Goal: Task Accomplishment & Management: Use online tool/utility

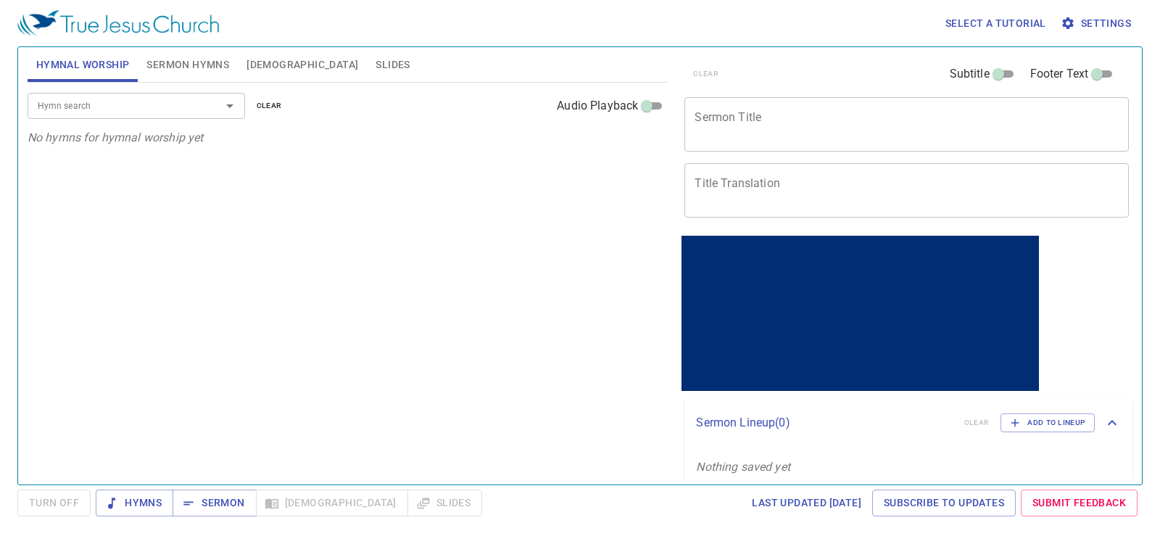
click at [739, 120] on textarea "Sermon Title" at bounding box center [906, 124] width 424 height 28
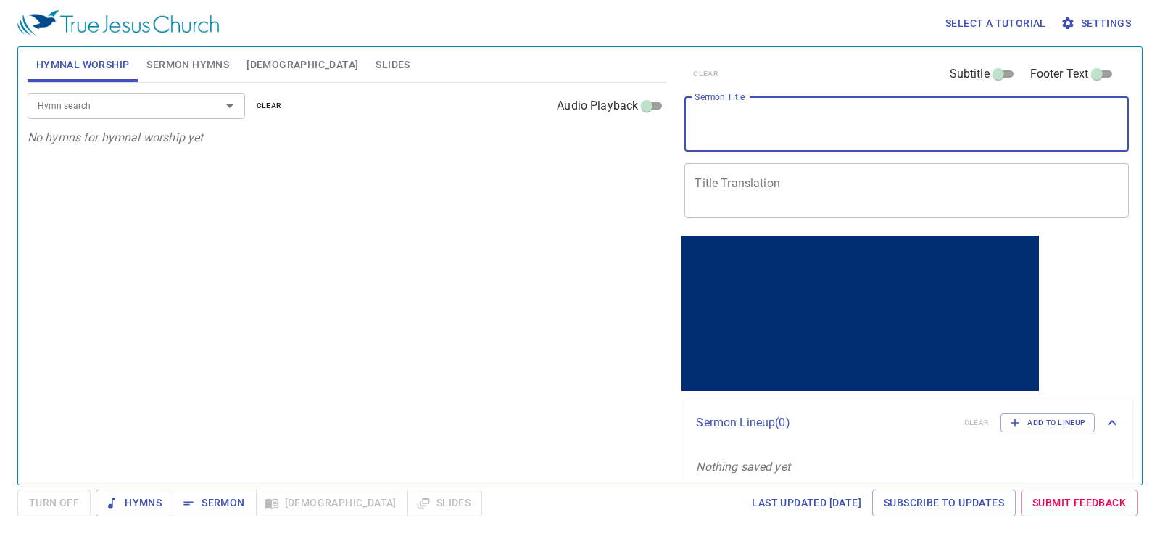
paste textarea "從聖經中看反脆弱 Biblical View on Anti-fragile"
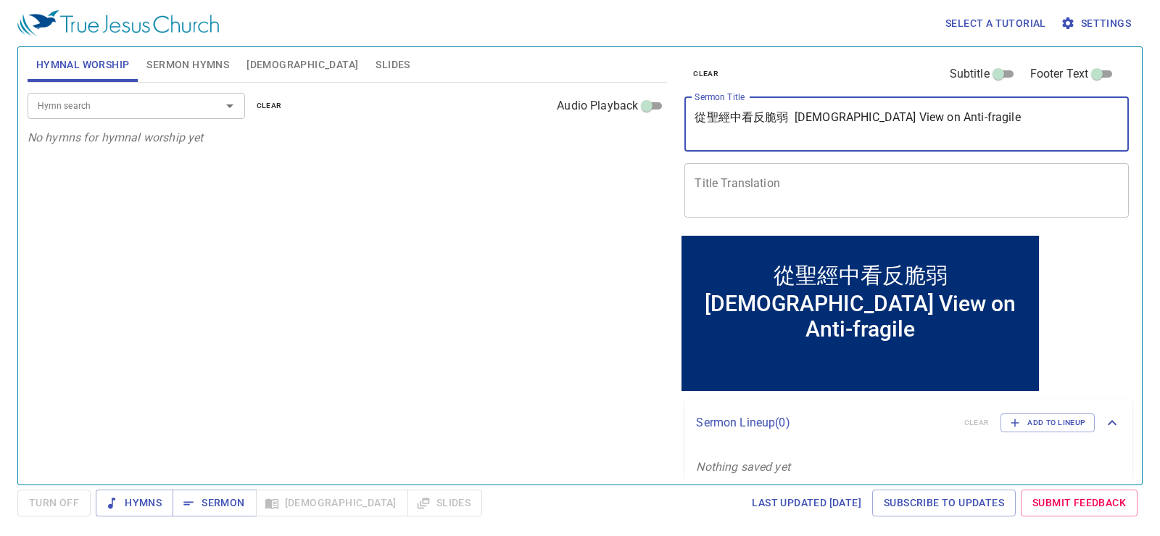
drag, startPoint x: 797, startPoint y: 121, endPoint x: 944, endPoint y: 118, distance: 147.2
click at [944, 118] on textarea "從聖經中看反脆弱 Biblical View on Anti-fragile" at bounding box center [906, 124] width 424 height 28
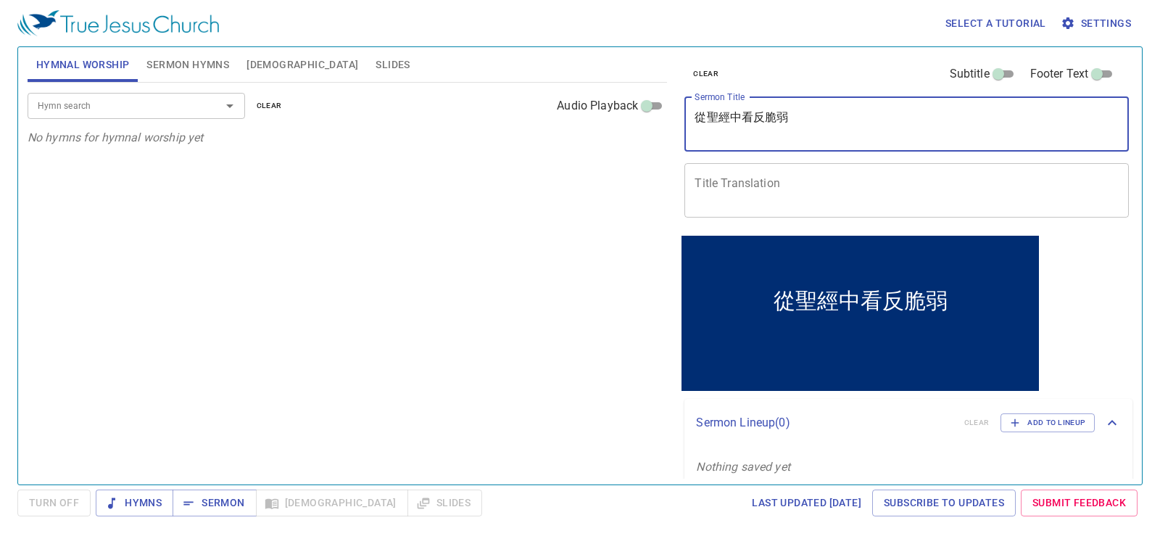
type textarea "從聖經中看反脆弱"
click at [839, 180] on textarea "Title Translation" at bounding box center [906, 190] width 424 height 28
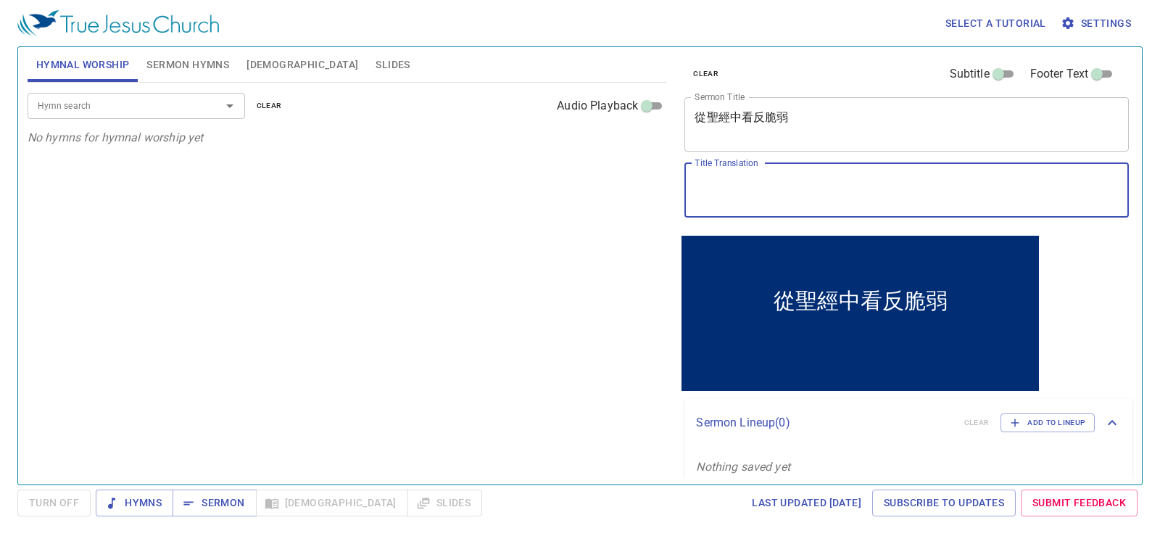
paste textarea "Biblical View on Anti-fragile"
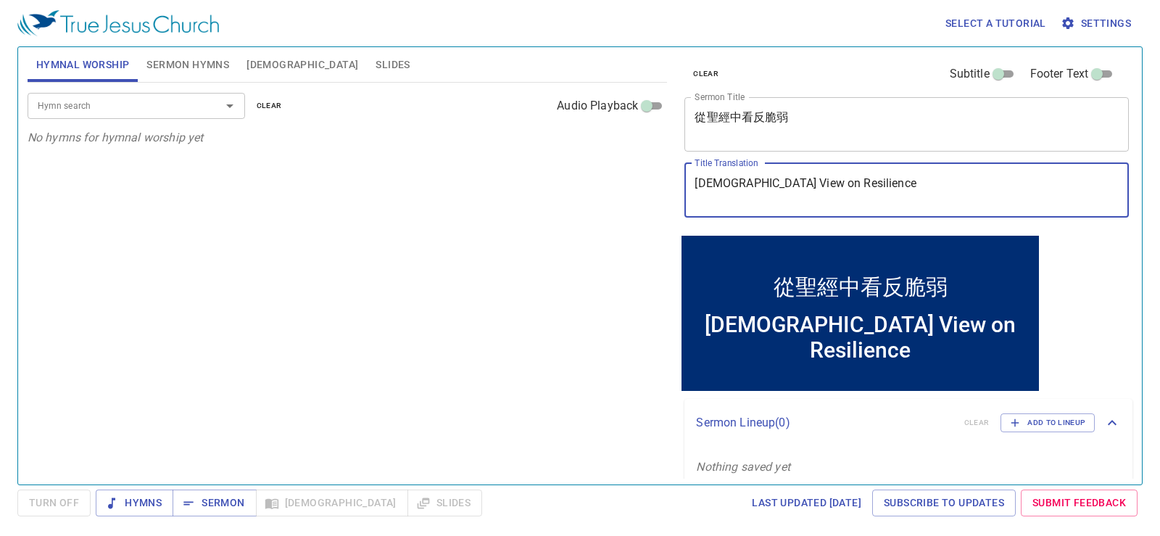
type textarea "Biblical View on Resilience"
click at [186, 59] on span "Sermon Hymns" at bounding box center [187, 65] width 83 height 18
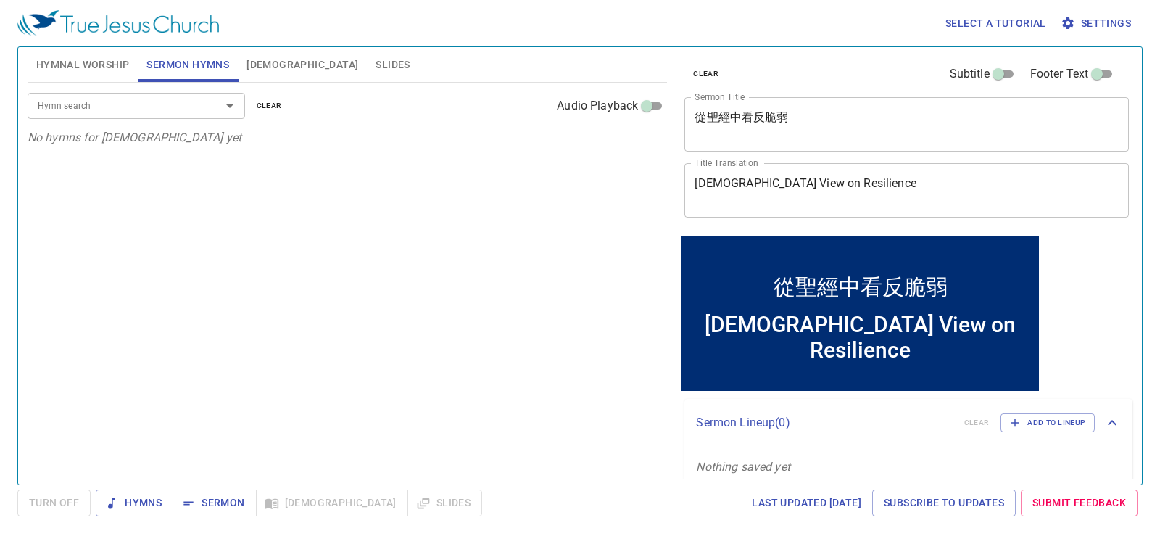
click at [199, 106] on div "Hymn search" at bounding box center [136, 105] width 217 height 25
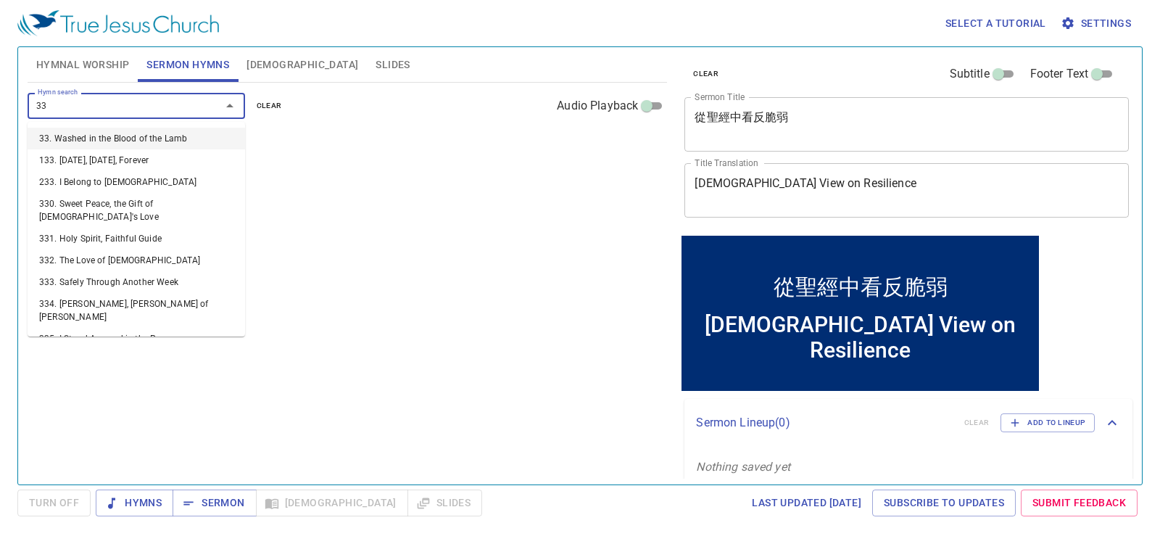
type input "336"
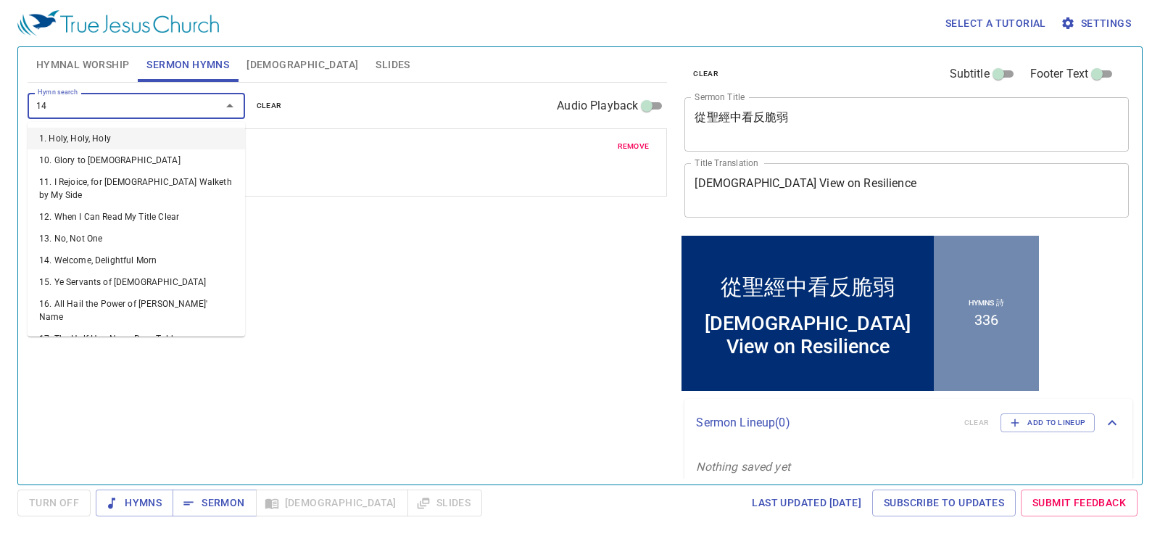
type input "140"
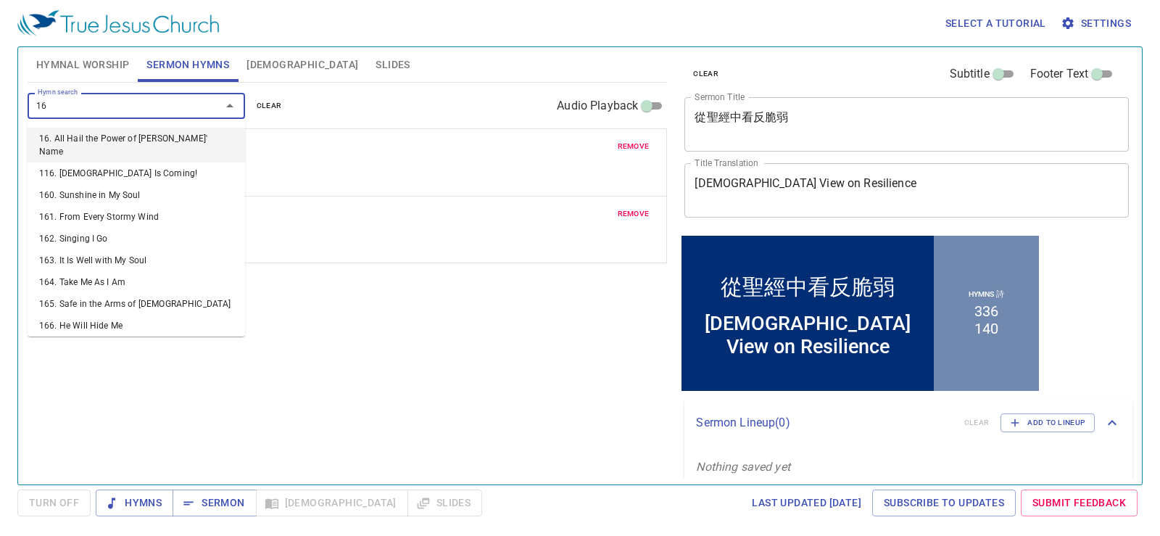
type input "162"
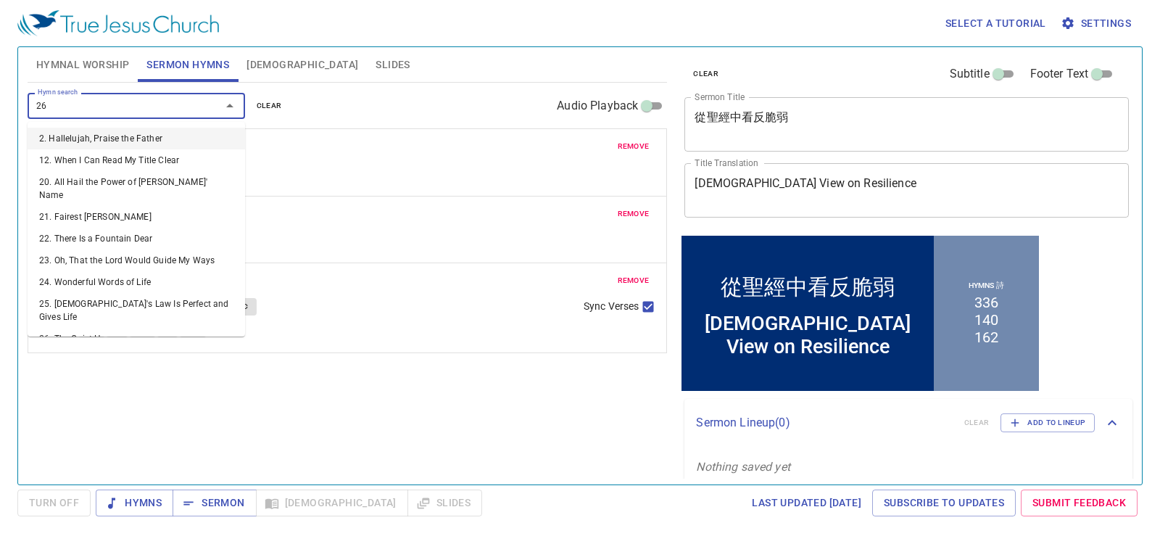
type input "265"
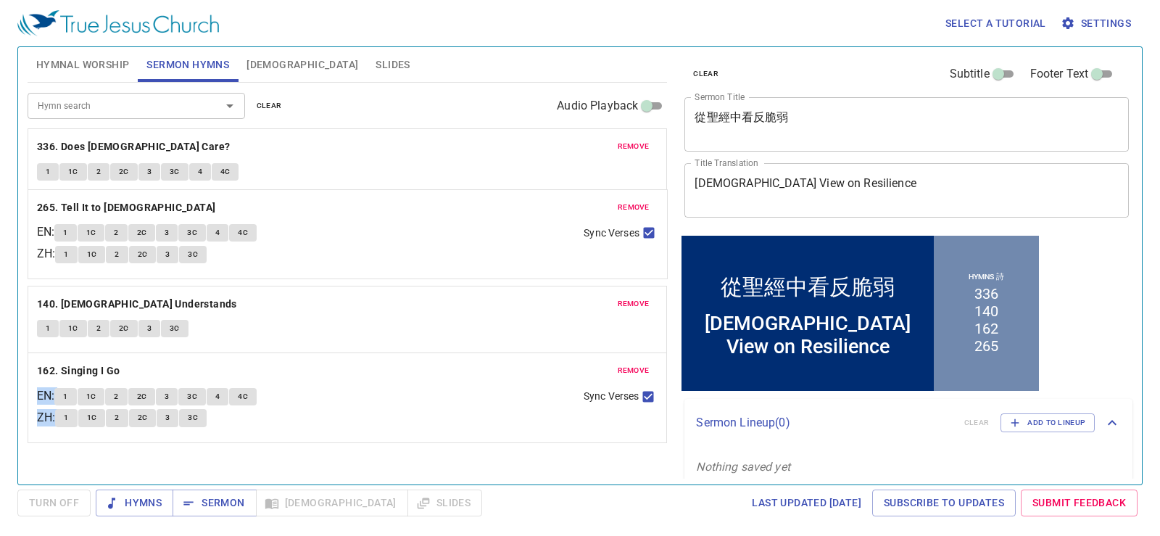
drag, startPoint x: 229, startPoint y: 367, endPoint x: 267, endPoint y: 204, distance: 167.4
click at [267, 204] on div "remove 336. Does Jesus Care? 1 1C 2 2C 3 3C 4 4C remove 140. God Understands 1 …" at bounding box center [348, 285] width 640 height 314
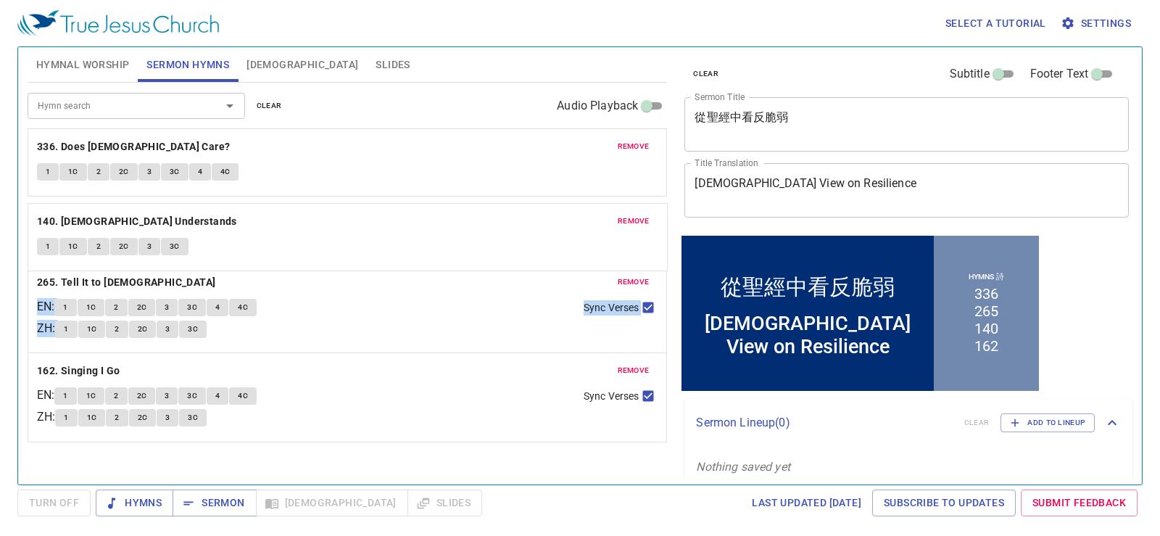
drag, startPoint x: 281, startPoint y: 306, endPoint x: 285, endPoint y: 217, distance: 88.5
click at [285, 217] on div "remove 336. Does Jesus Care? 1 1C 2 2C 3 3C 4 4C remove 265. Tell It to Jesus E…" at bounding box center [348, 285] width 640 height 314
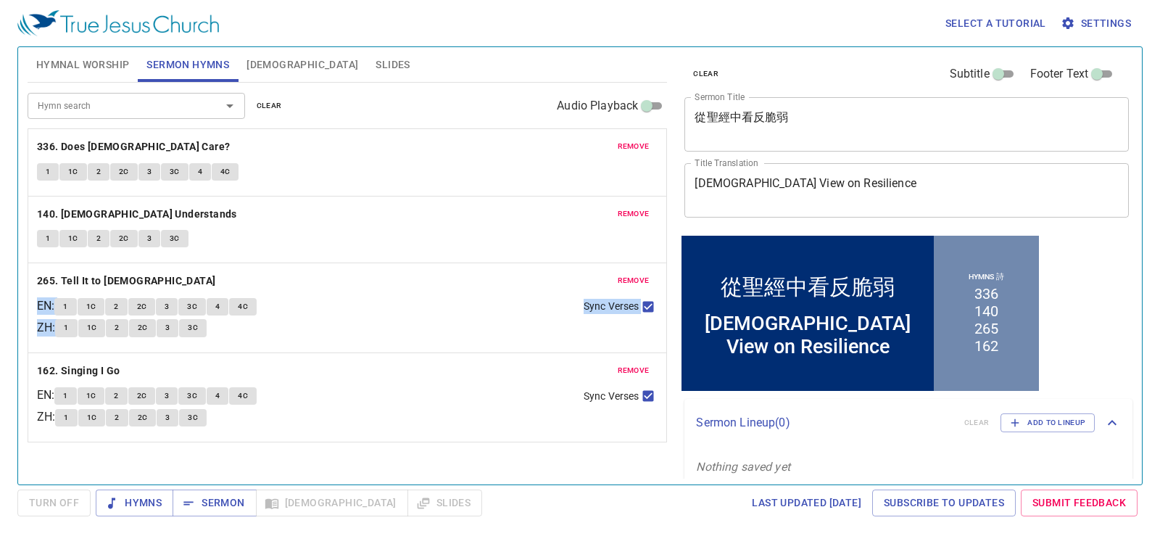
click at [310, 294] on div "remove 265. Tell It to Jesus EN : 1 1C 2 2C 3 3C 4 4C ZH : 1 1C 2 2C 3 3C Sync …" at bounding box center [347, 307] width 639 height 88
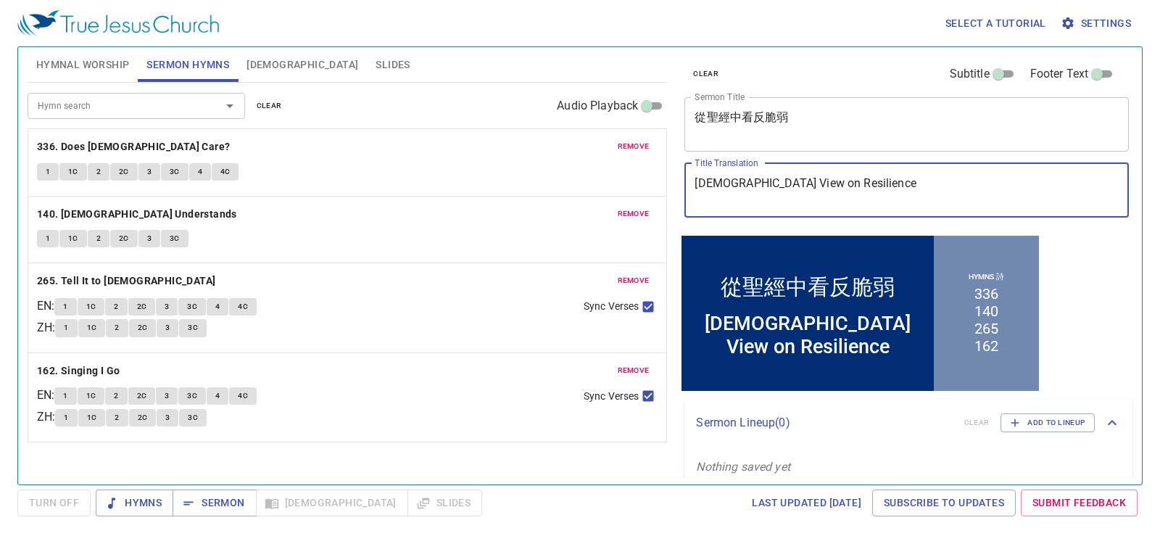
click at [823, 181] on textarea "Biblical View on Resilience" at bounding box center [906, 190] width 424 height 28
type textarea "[DEMOGRAPHIC_DATA] View on Antifragile"
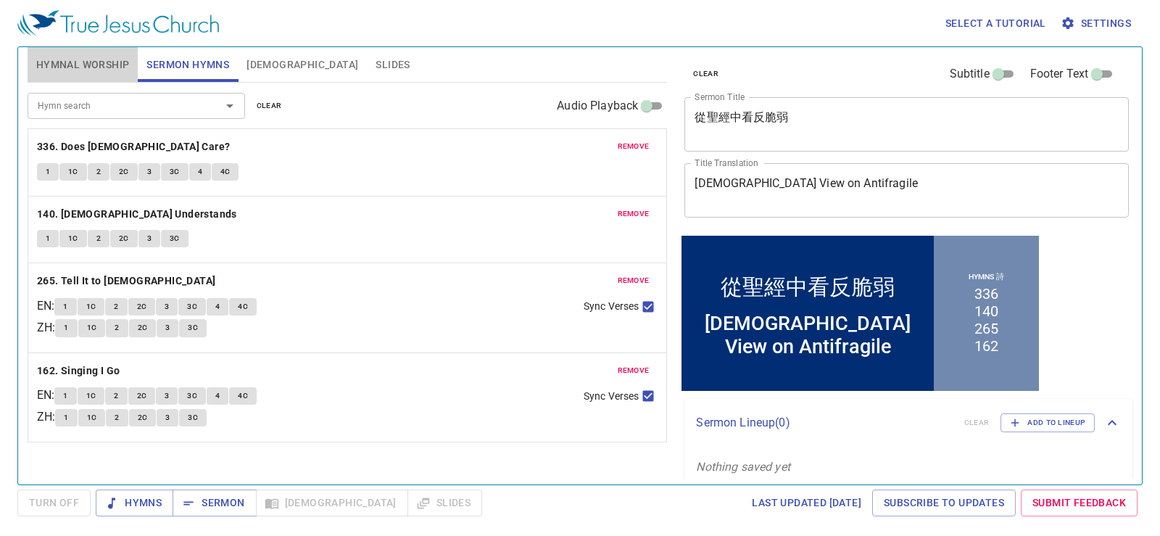
click at [96, 62] on span "Hymnal Worship" at bounding box center [83, 65] width 94 height 18
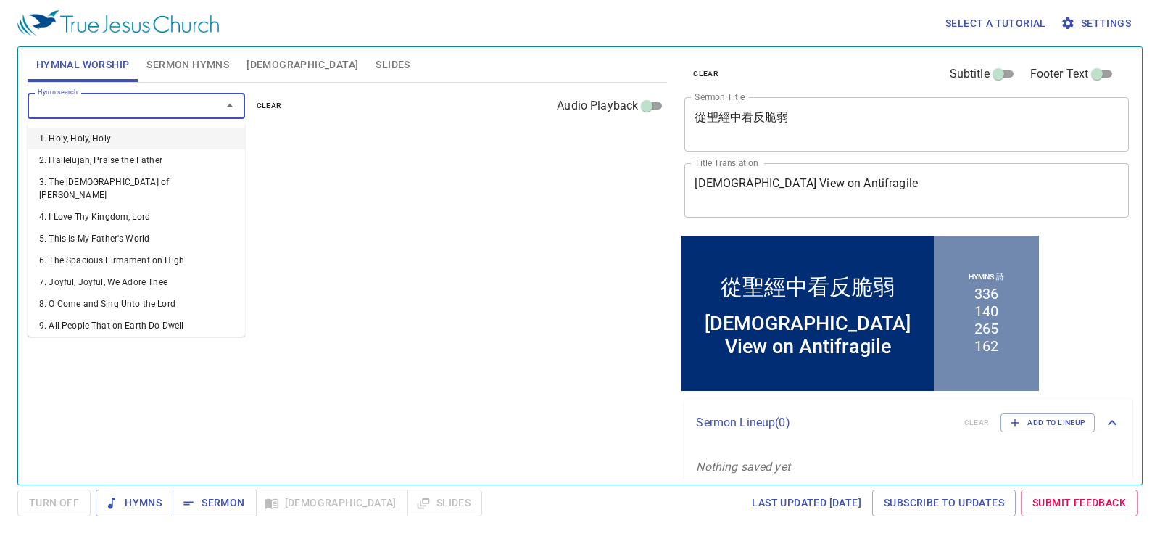
click at [101, 103] on input "Hymn search" at bounding box center [115, 105] width 166 height 17
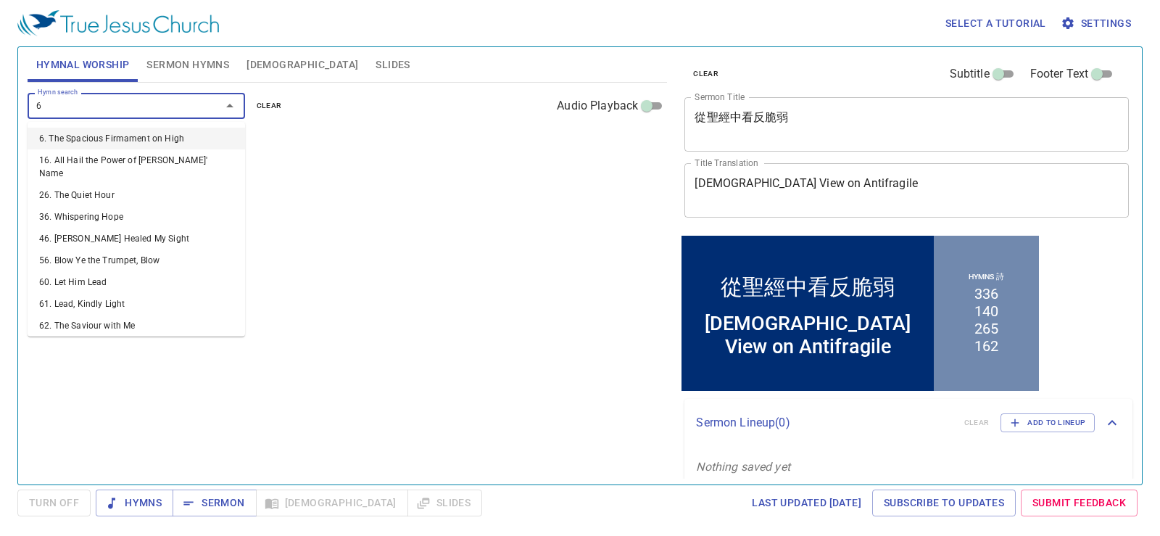
type input "67"
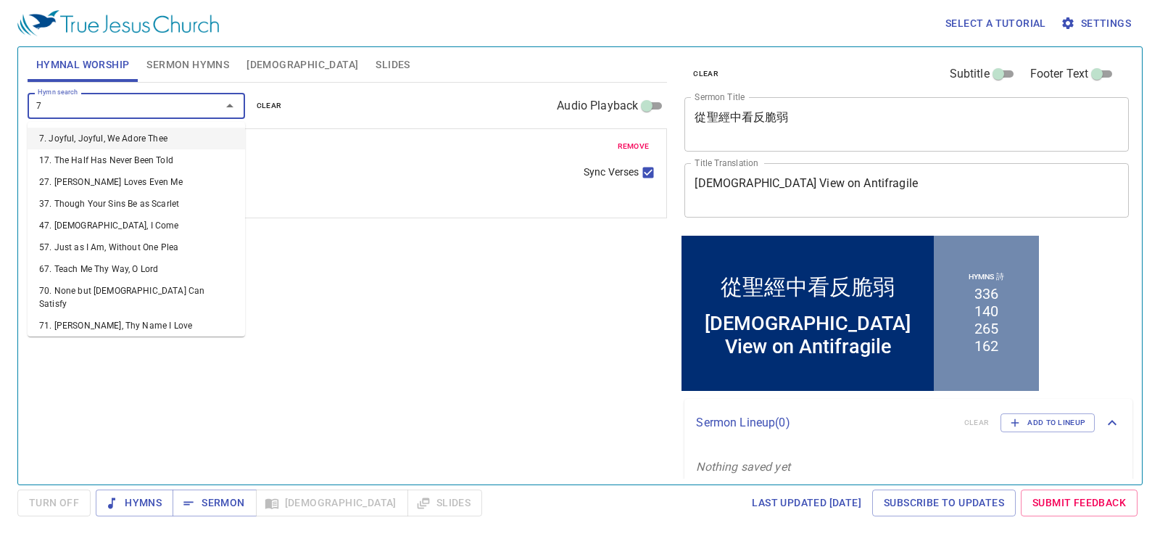
type input "70"
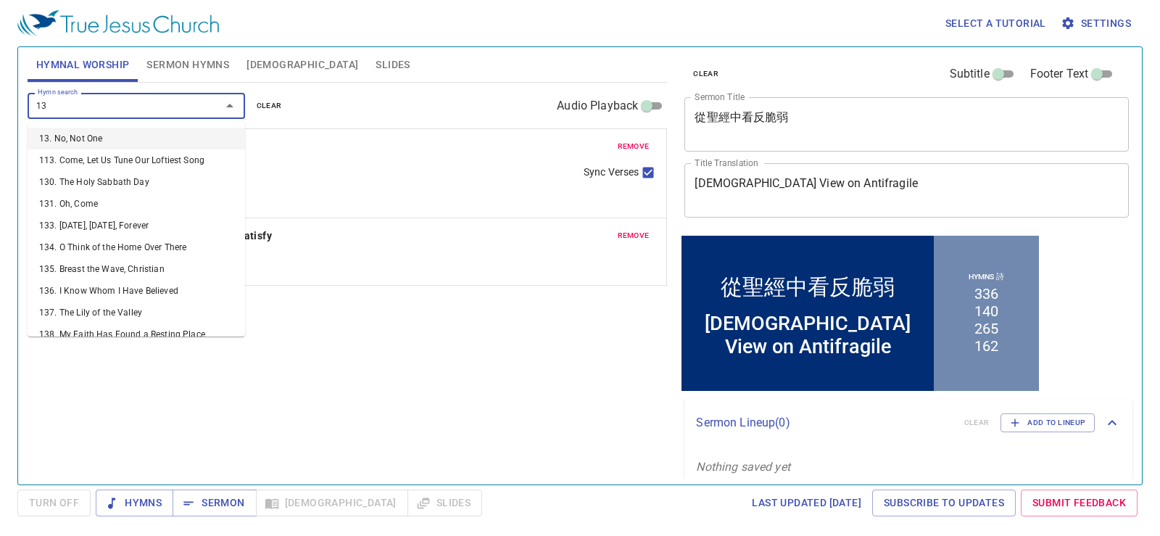
type input "136"
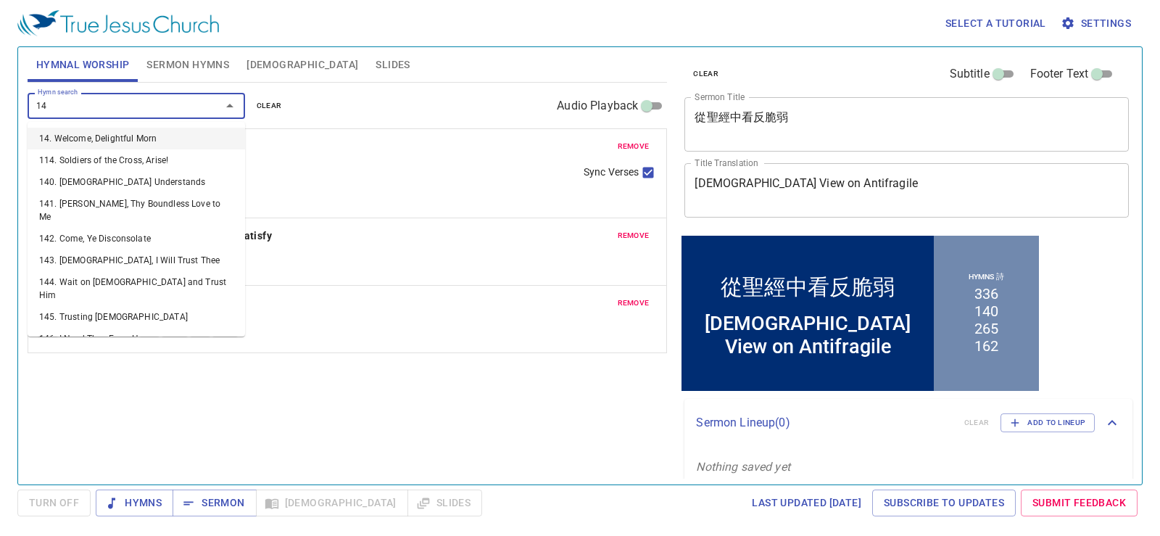
type input "145"
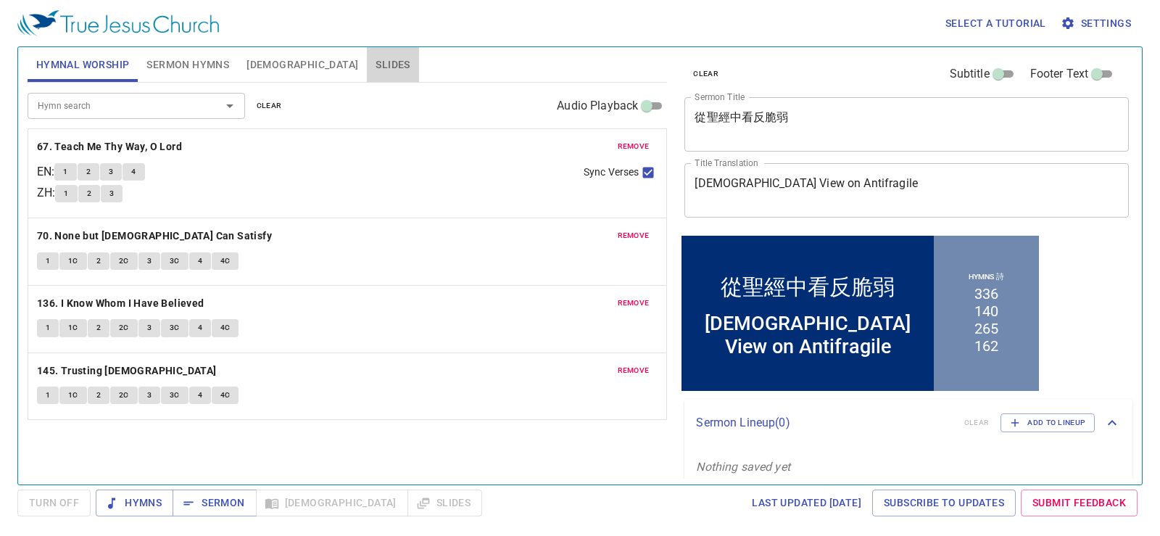
click at [376, 63] on span "Slides" at bounding box center [393, 65] width 34 height 18
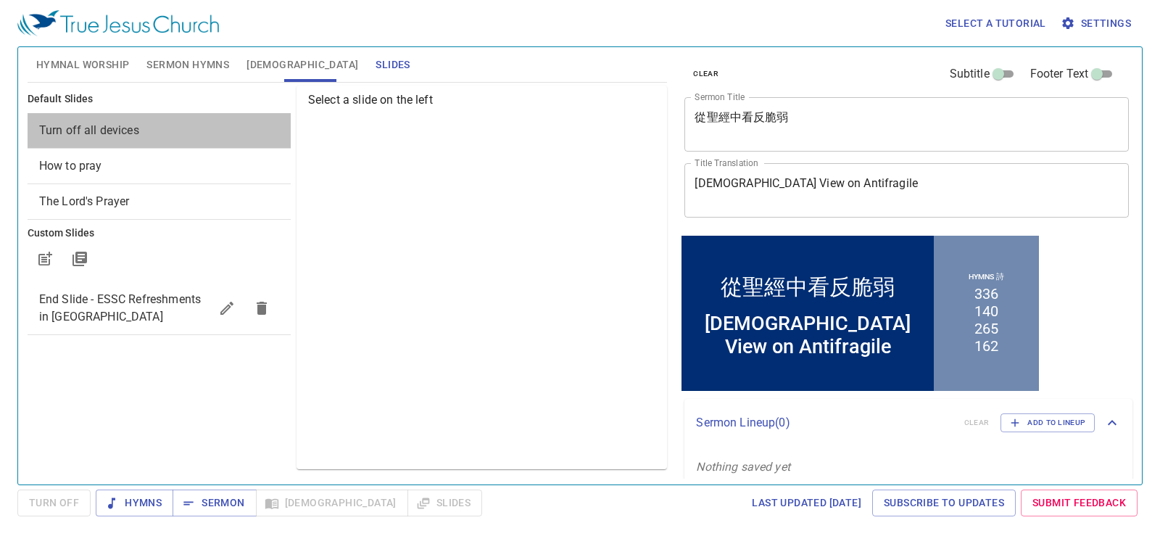
click at [175, 125] on span "Turn off all devices" at bounding box center [159, 130] width 240 height 17
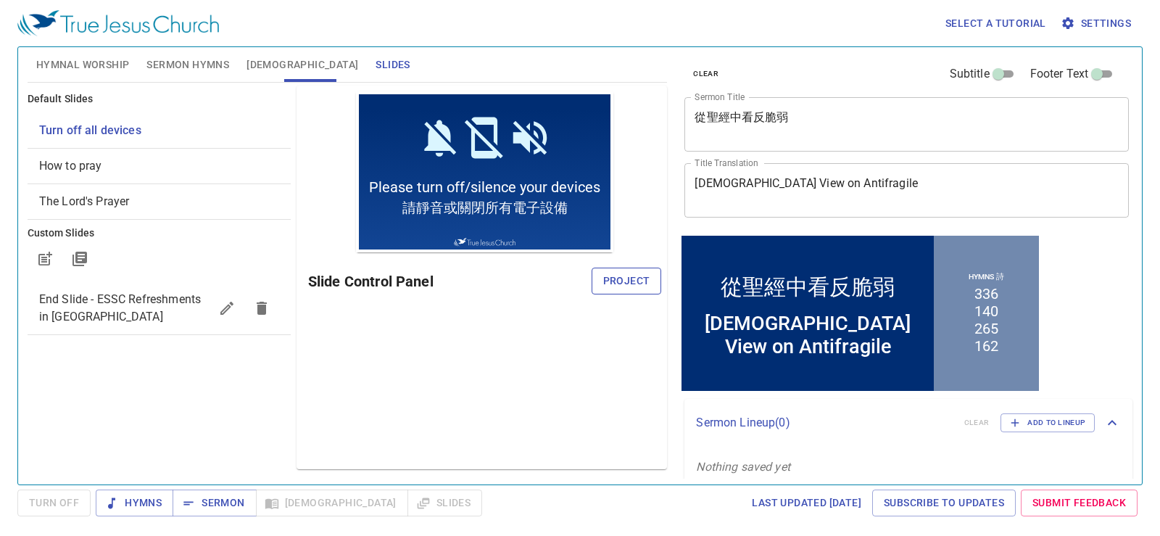
click at [598, 277] on button "Project" at bounding box center [627, 281] width 70 height 27
click at [402, 401] on div "Preview Only Slide Control Panel" at bounding box center [482, 277] width 370 height 383
click at [107, 68] on span "Hymnal Worship" at bounding box center [83, 65] width 94 height 18
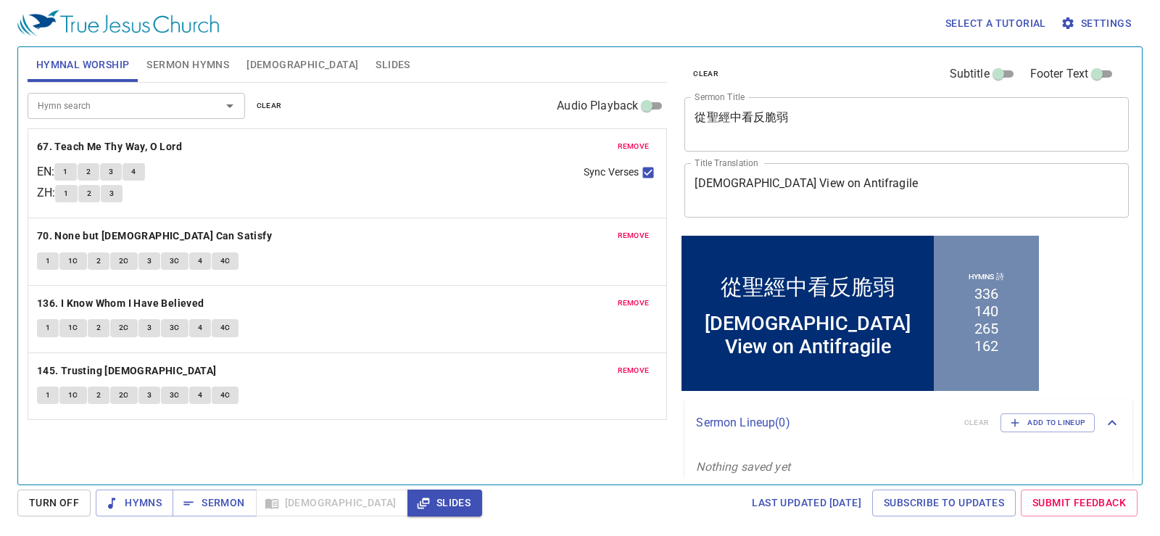
click at [185, 63] on span "Sermon Hymns" at bounding box center [187, 65] width 83 height 18
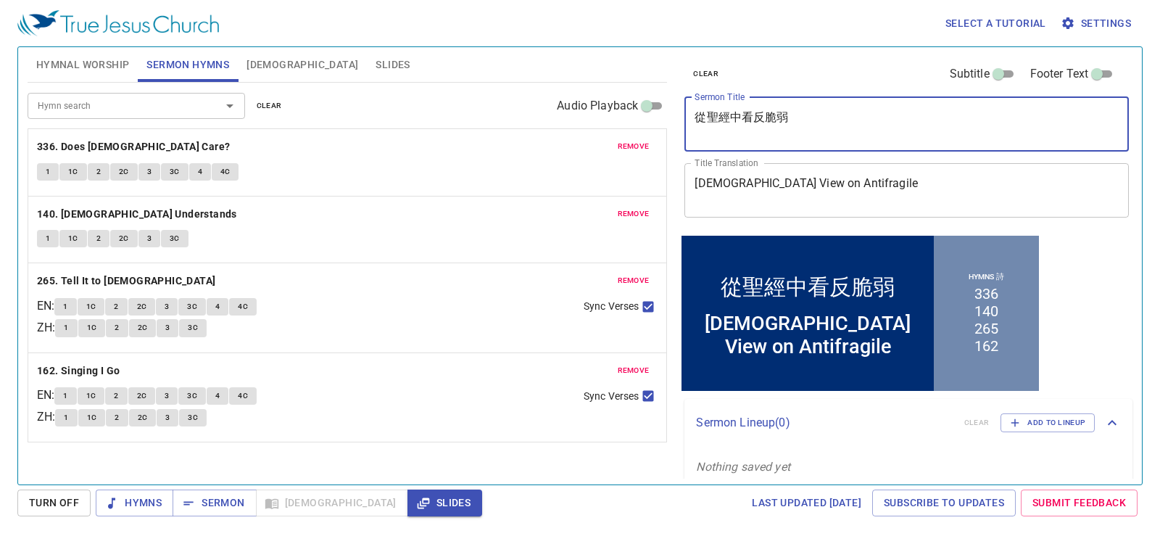
drag, startPoint x: 855, startPoint y: 124, endPoint x: 655, endPoint y: 138, distance: 200.6
click at [655, 138] on div "Hymnal Worship Sermon Hymns Bible Slides Hymn search Hymn search clear Audio Pl…" at bounding box center [580, 259] width 1116 height 437
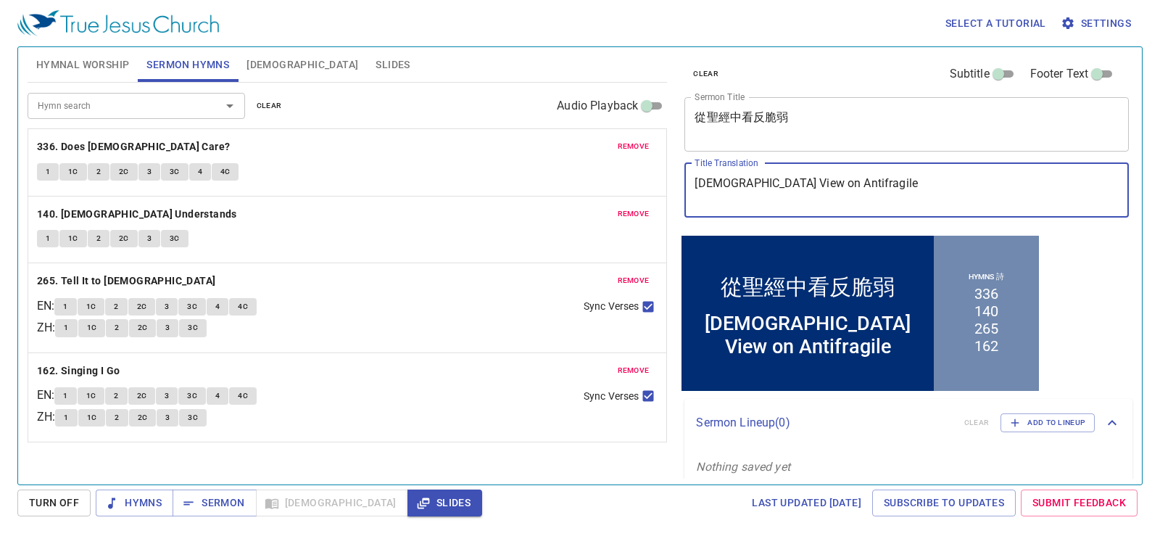
drag, startPoint x: 921, startPoint y: 193, endPoint x: 680, endPoint y: 196, distance: 241.4
click at [680, 196] on div "clear Subtitle Footer Text Sermon Title 從聖經中看反脆弱 x Sermon Title Title Translati…" at bounding box center [906, 140] width 454 height 186
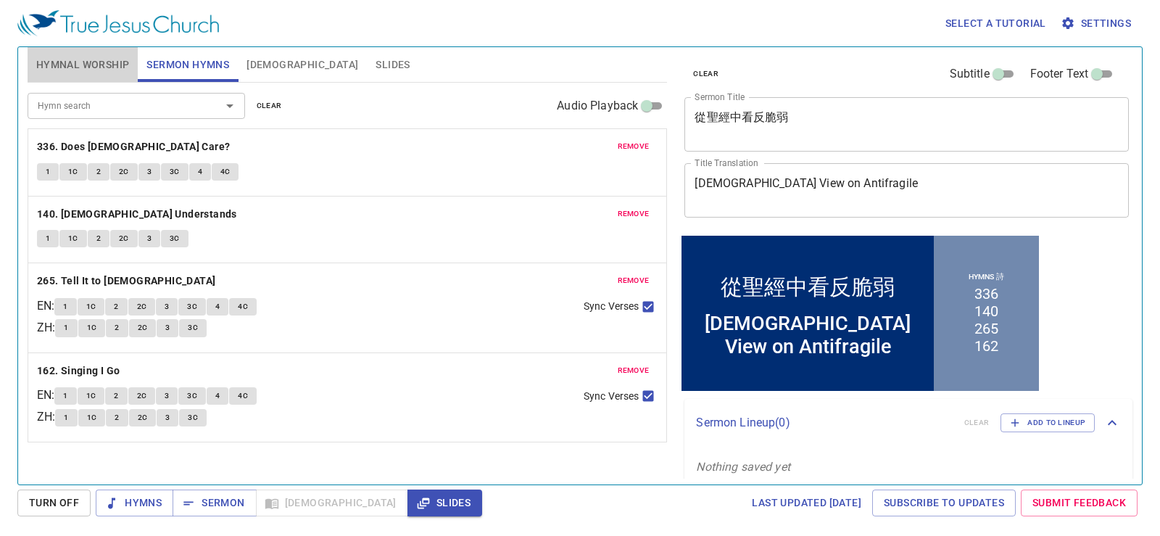
click at [113, 64] on span "Hymnal Worship" at bounding box center [83, 65] width 94 height 18
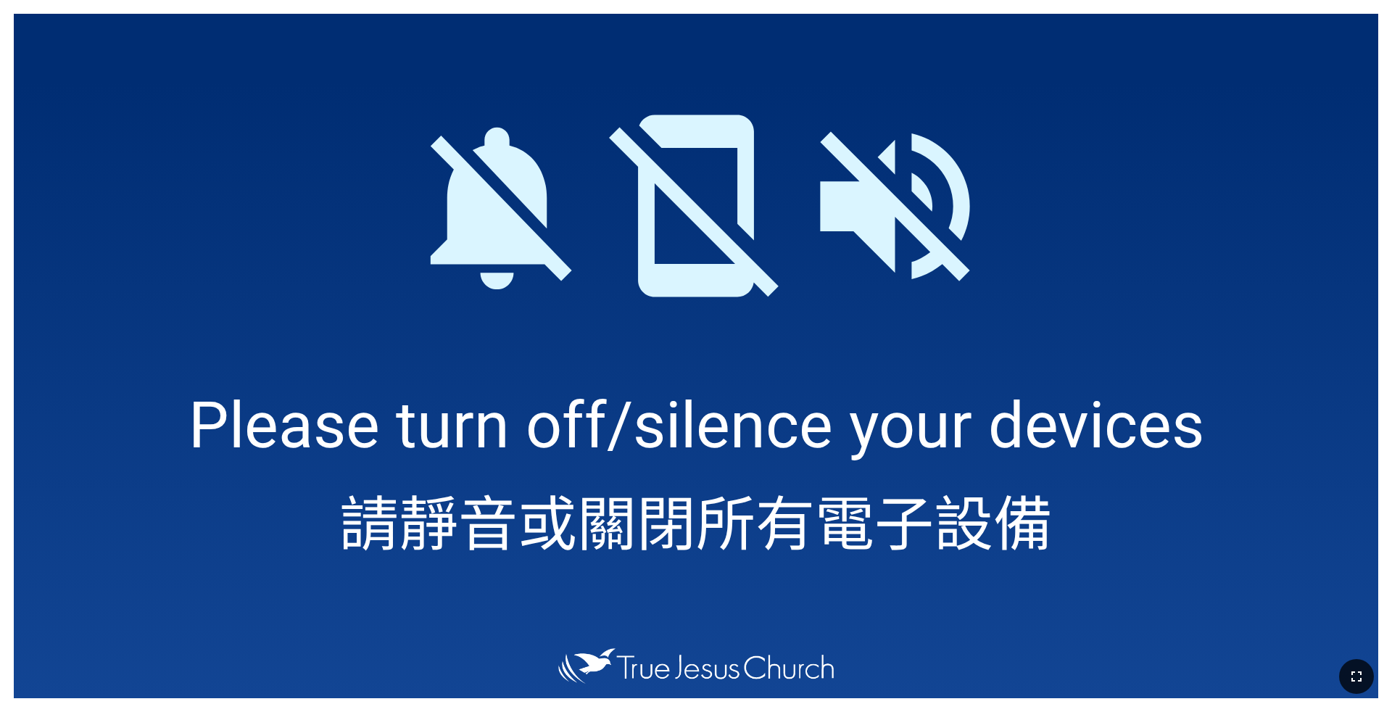
click at [1148, 569] on icon "button" at bounding box center [1356, 676] width 17 height 17
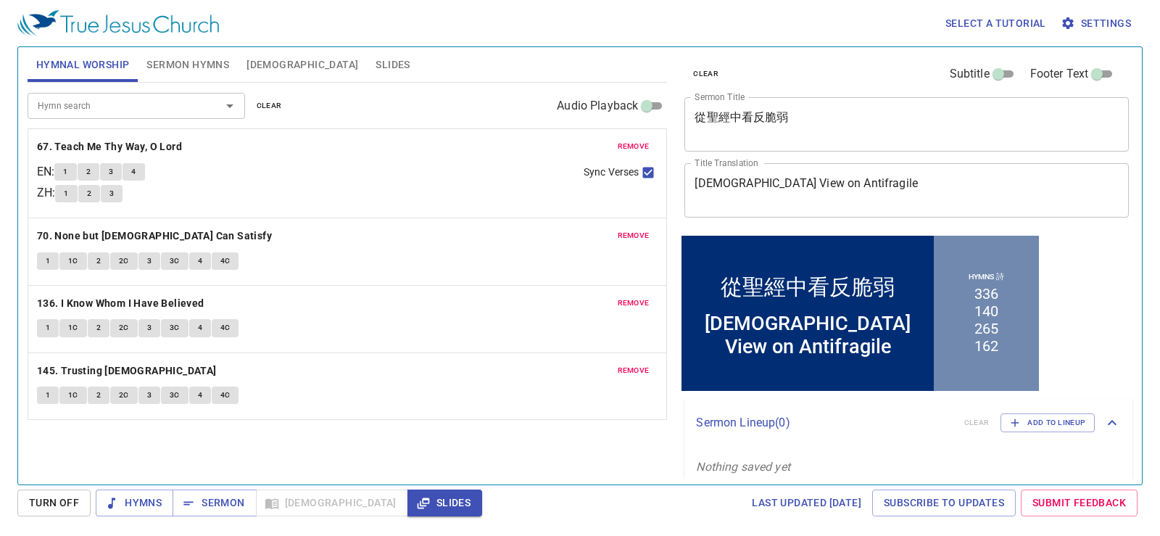
click at [754, 117] on textarea "從聖經中看反脆弱" at bounding box center [906, 124] width 424 height 28
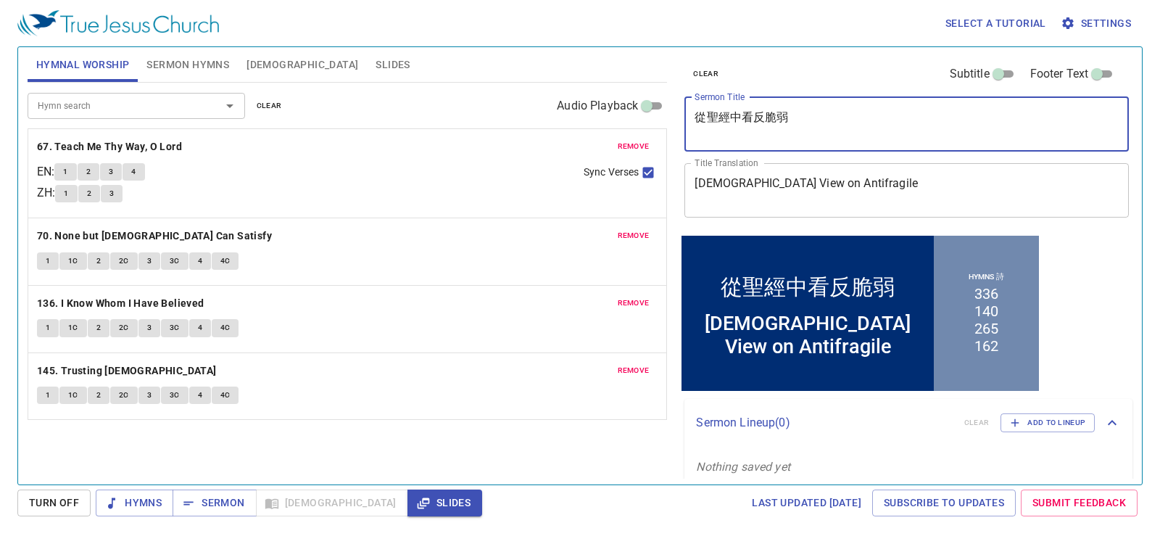
click at [754, 117] on textarea "從聖經中看反脆弱" at bounding box center [906, 124] width 424 height 28
click at [891, 130] on textarea "從聖經中看反脆弱" at bounding box center [906, 124] width 424 height 28
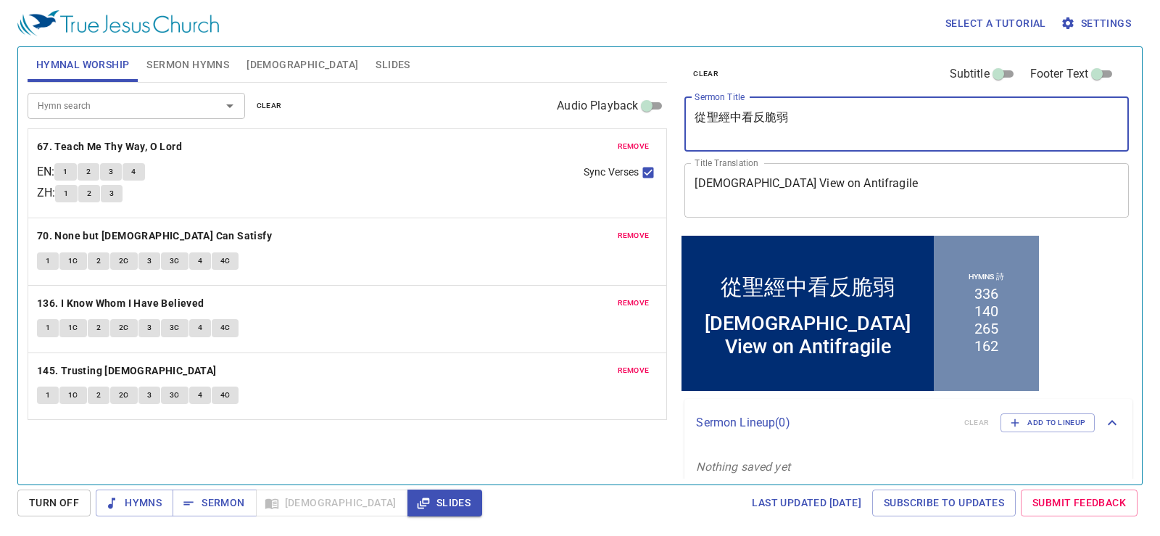
click at [707, 121] on textarea "從聖經中看反脆弱" at bounding box center [906, 124] width 424 height 28
type textarea "從聖經中看反脆弱"
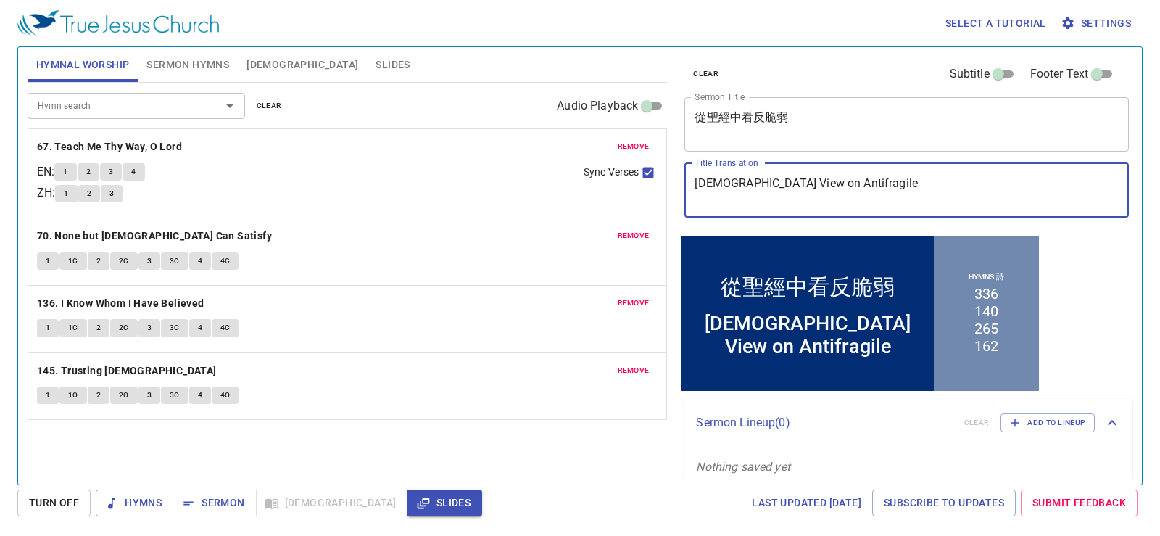
click at [712, 189] on textarea "[DEMOGRAPHIC_DATA] View on Antifragile" at bounding box center [906, 190] width 424 height 28
click at [934, 191] on textarea "[DEMOGRAPHIC_DATA] View on Antifragile" at bounding box center [906, 190] width 424 height 28
click at [215, 52] on button "Sermon Hymns" at bounding box center [188, 64] width 100 height 35
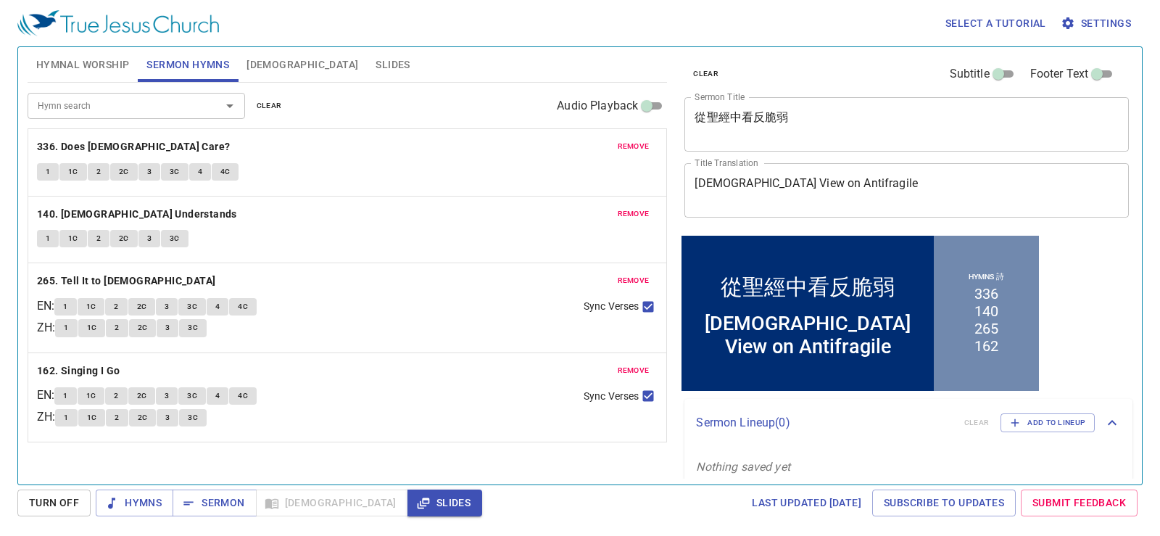
click at [85, 65] on span "Hymnal Worship" at bounding box center [83, 65] width 94 height 18
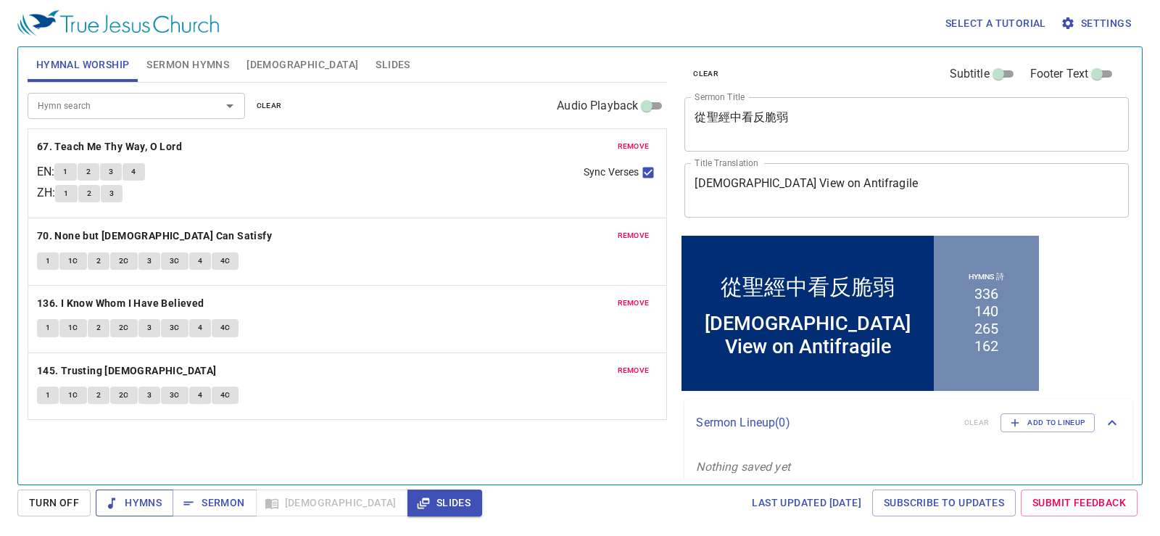
click at [146, 497] on span "Hymns" at bounding box center [134, 503] width 54 height 18
click at [206, 59] on span "Sermon Hymns" at bounding box center [187, 65] width 83 height 18
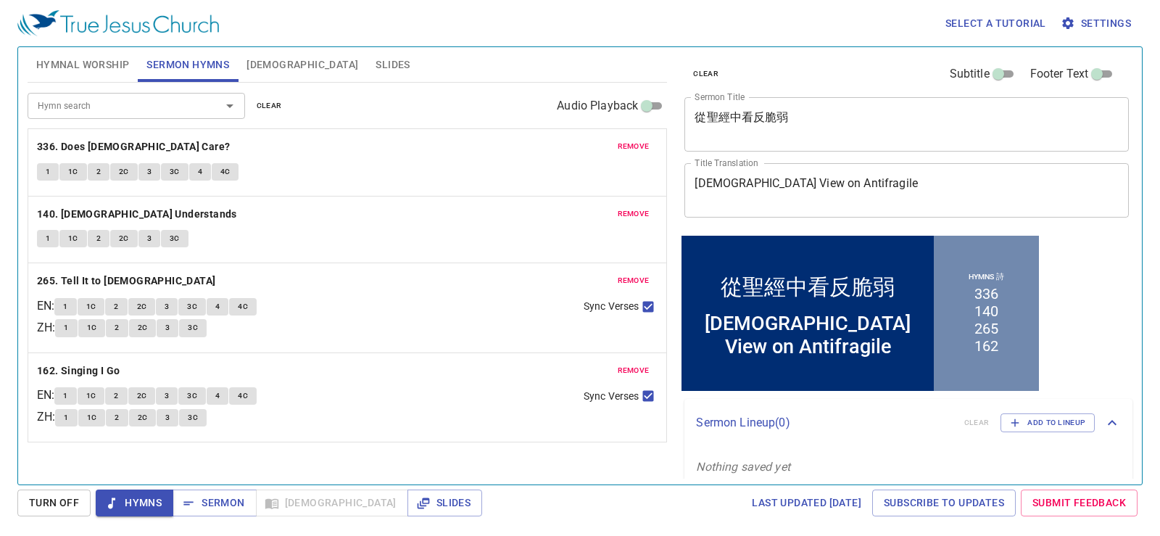
click at [109, 65] on span "Hymnal Worship" at bounding box center [83, 65] width 94 height 18
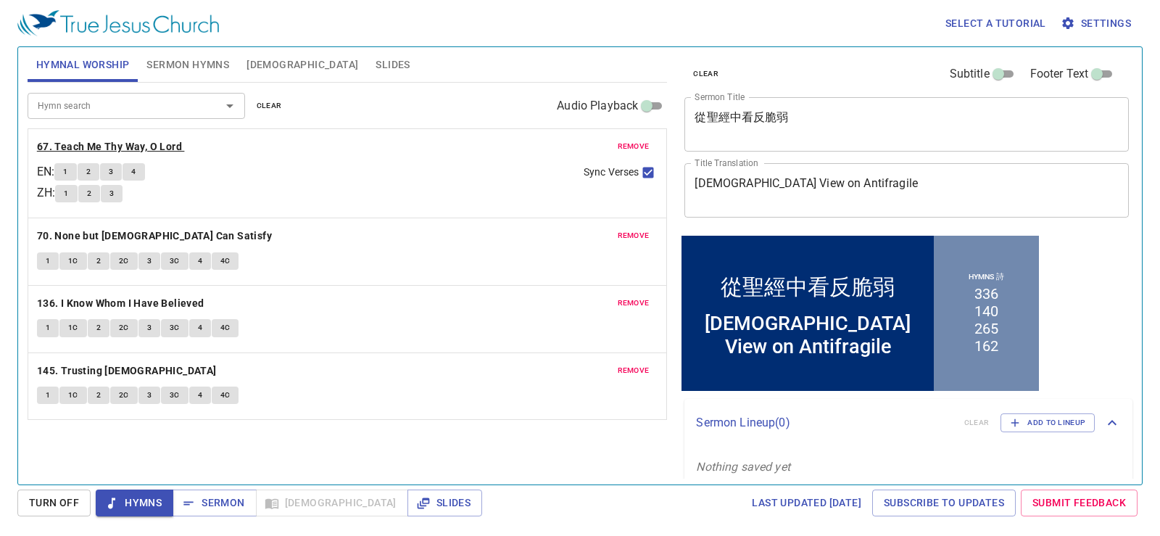
click at [111, 146] on b "67. Teach Me Thy Way, O Lord" at bounding box center [109, 147] width 145 height 18
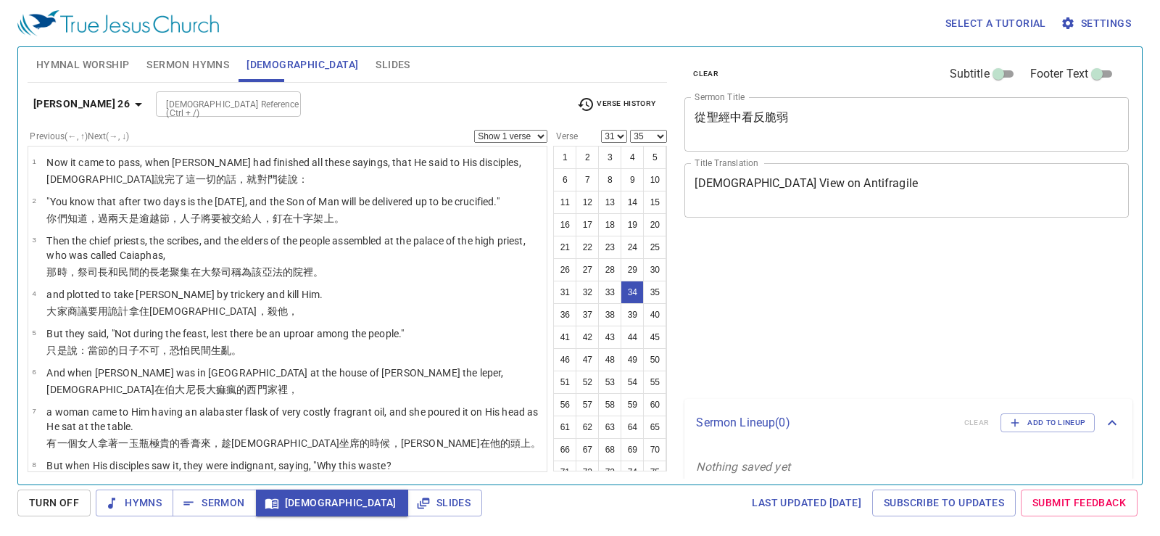
select select "31"
select select "35"
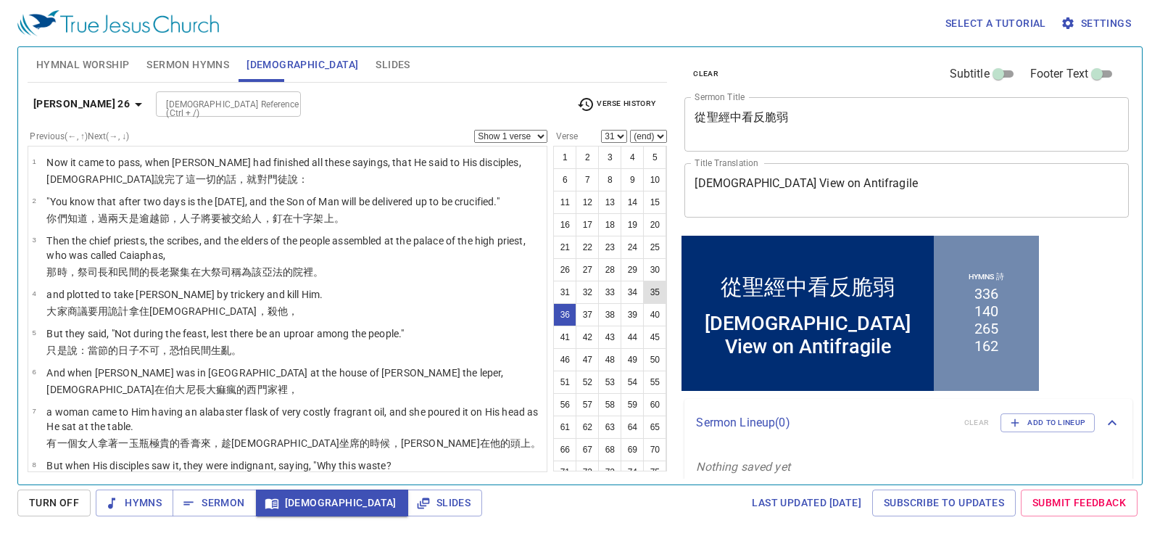
select select "36"
select select
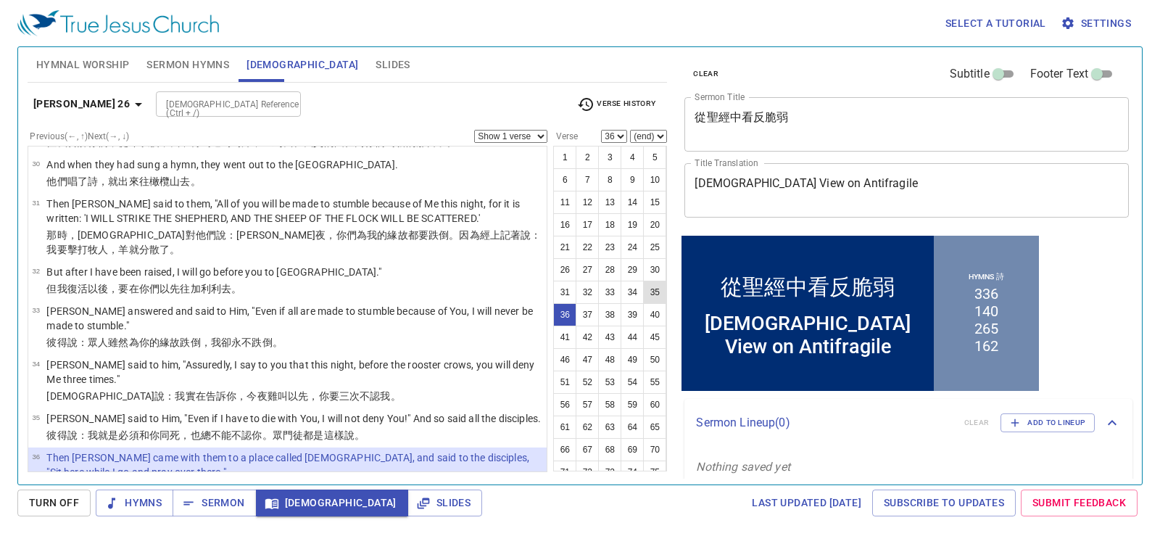
click at [643, 304] on button "35" at bounding box center [654, 292] width 23 height 23
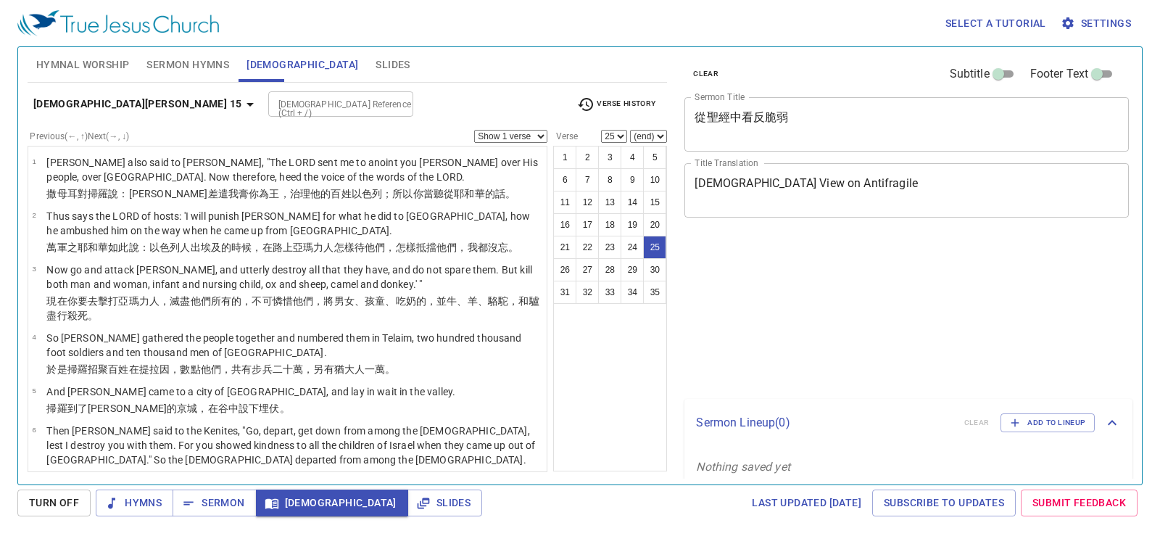
select select "25"
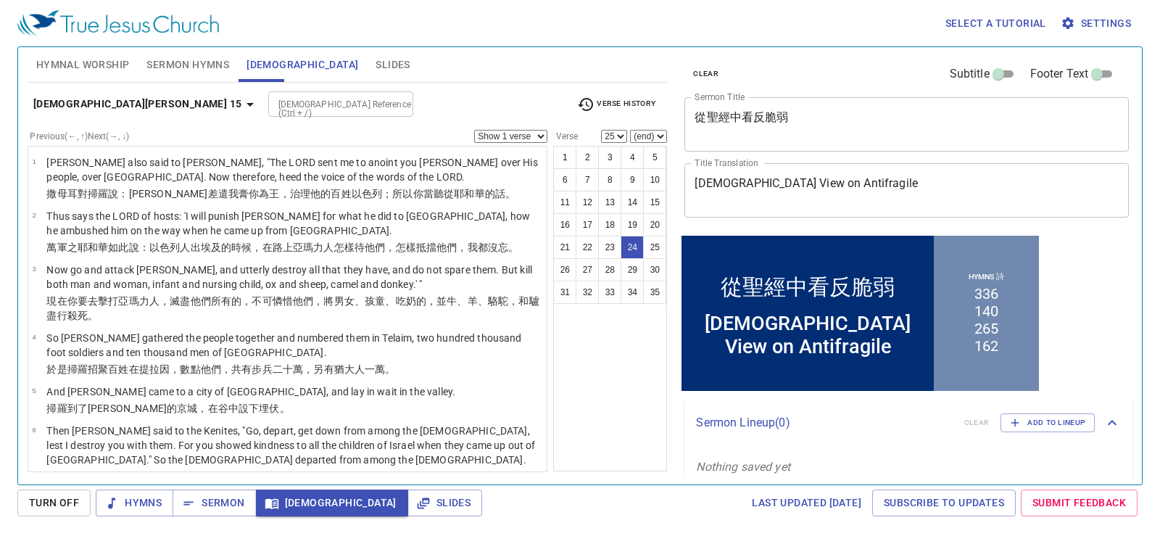
select select "24"
